Goal: Task Accomplishment & Management: Complete application form

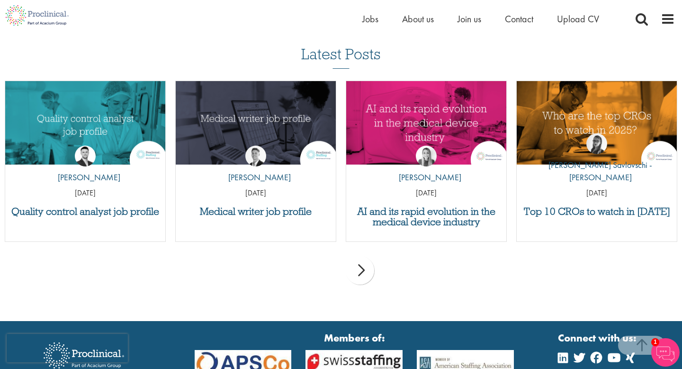
scroll to position [906, 0]
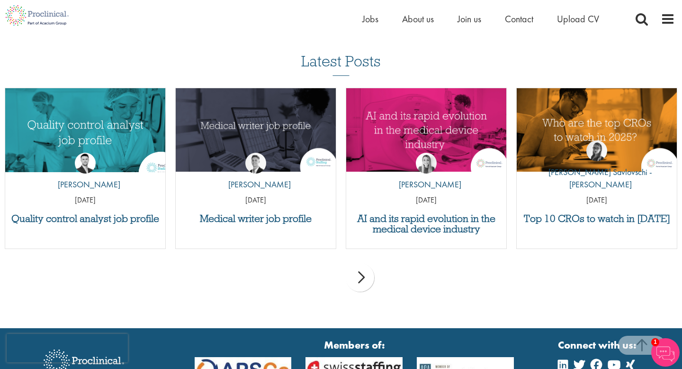
click at [82, 136] on img "Link to a post" at bounding box center [85, 130] width 192 height 100
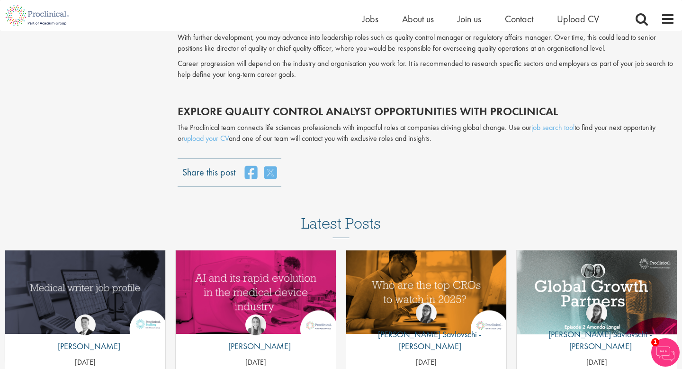
scroll to position [2063, 0]
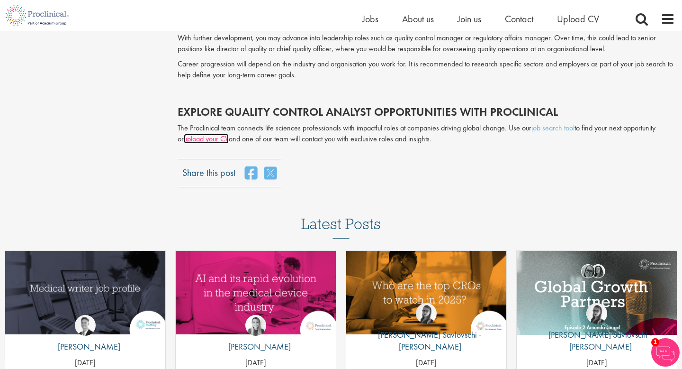
click at [213, 135] on link "upload your CV" at bounding box center [206, 139] width 45 height 10
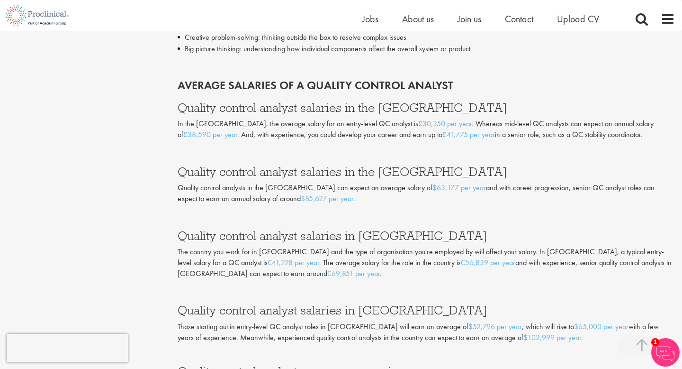
scroll to position [1613, 0]
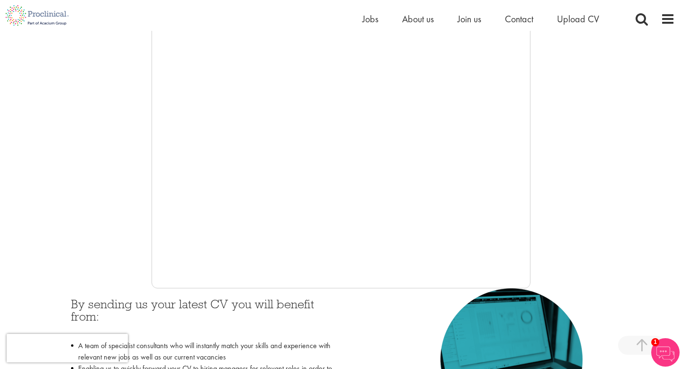
scroll to position [191, 0]
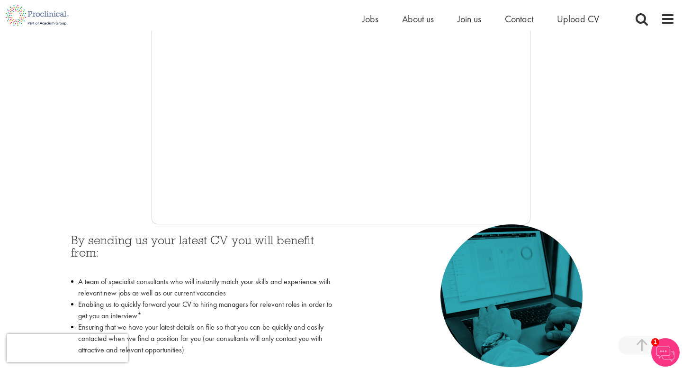
scroll to position [124, 0]
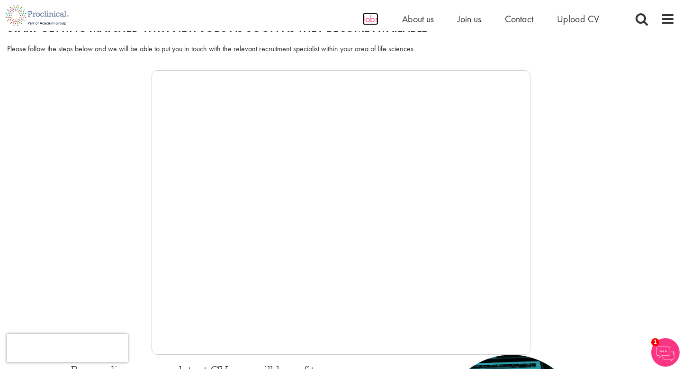
click at [365, 20] on span "Jobs" at bounding box center [371, 19] width 16 height 12
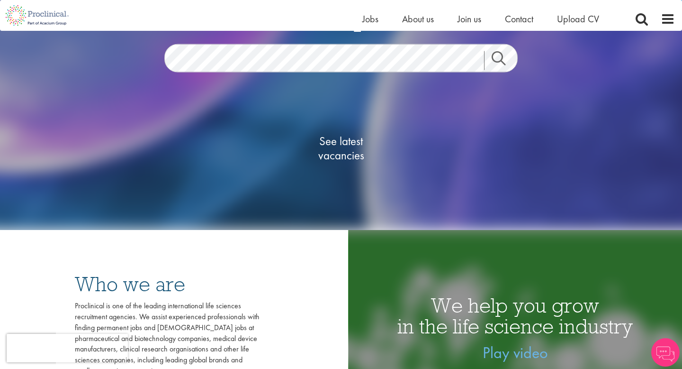
scroll to position [122, 0]
click at [345, 149] on span "See latest vacancies" at bounding box center [341, 148] width 95 height 28
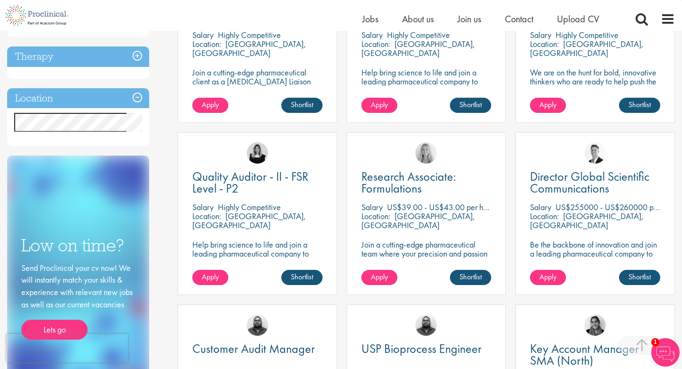
scroll to position [431, 0]
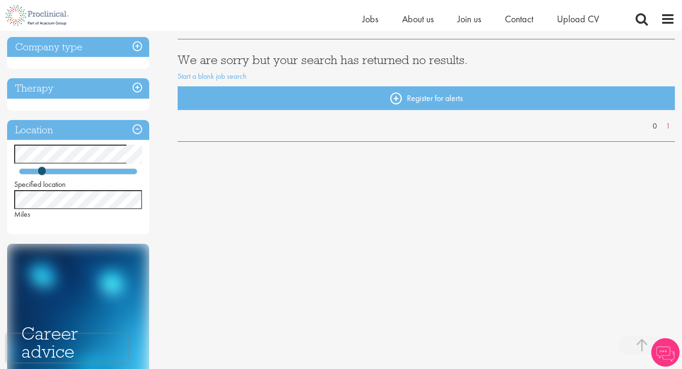
scroll to position [164, 0]
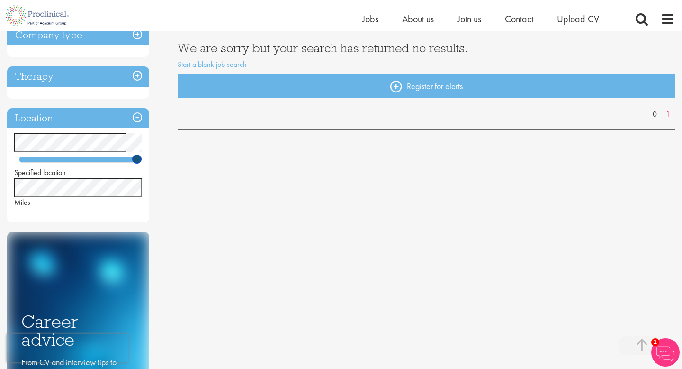
drag, startPoint x: 44, startPoint y: 159, endPoint x: 171, endPoint y: 156, distance: 126.6
click at [171, 156] on div "Discipline Job type Company type Therapy Location Specified location Miles Care…" at bounding box center [341, 208] width 682 height 542
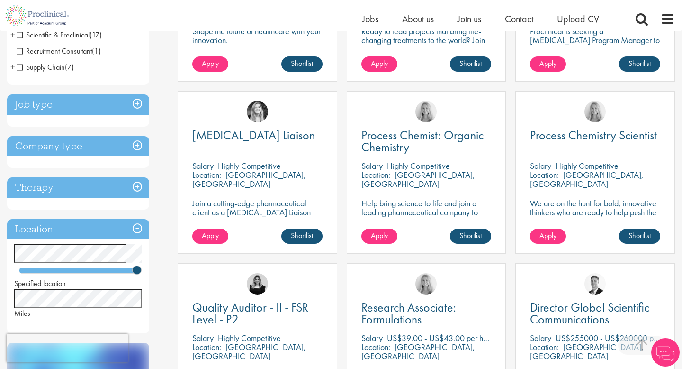
scroll to position [296, 0]
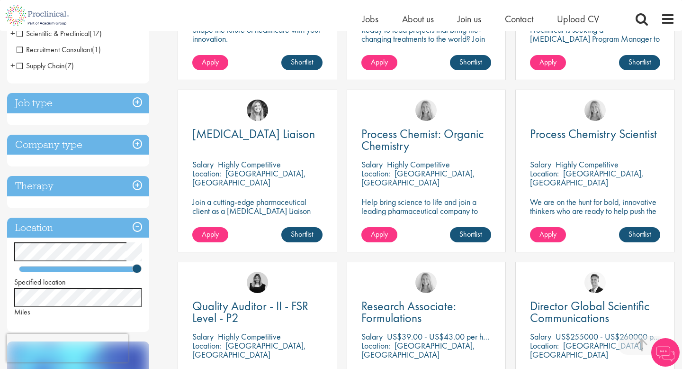
click at [143, 98] on h3 "Job type" at bounding box center [78, 103] width 142 height 20
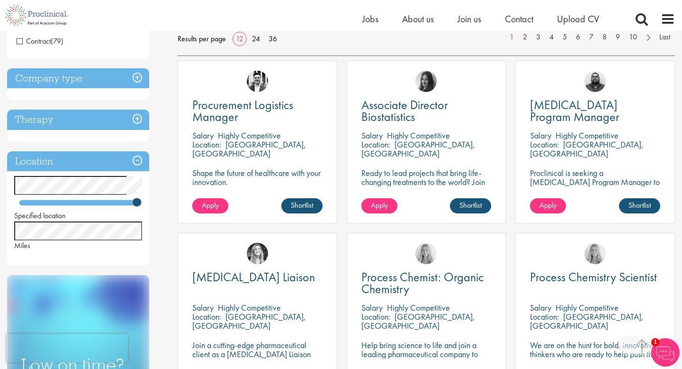
scroll to position [154, 0]
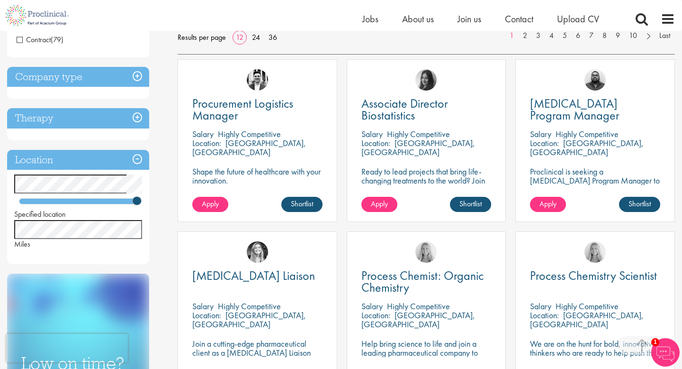
click at [139, 123] on h3 "Therapy" at bounding box center [78, 118] width 142 height 20
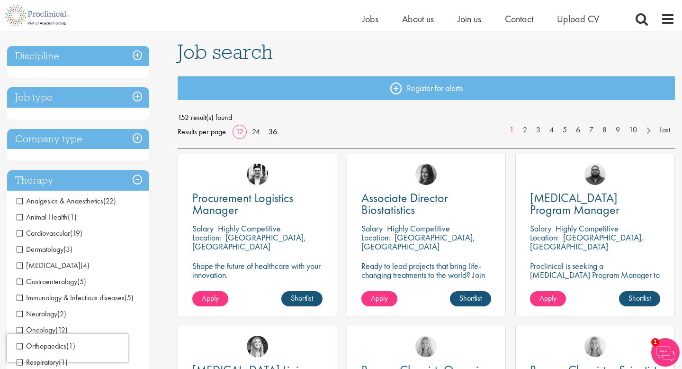
scroll to position [57, 0]
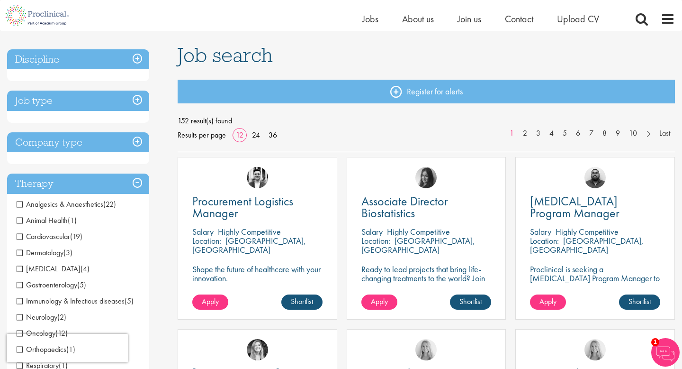
click at [141, 53] on h3 "Discipline" at bounding box center [78, 59] width 142 height 20
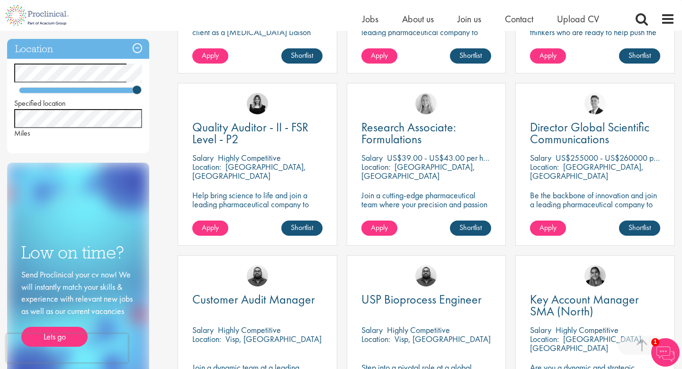
scroll to position [472, 0]
